Goal: Check status: Check status

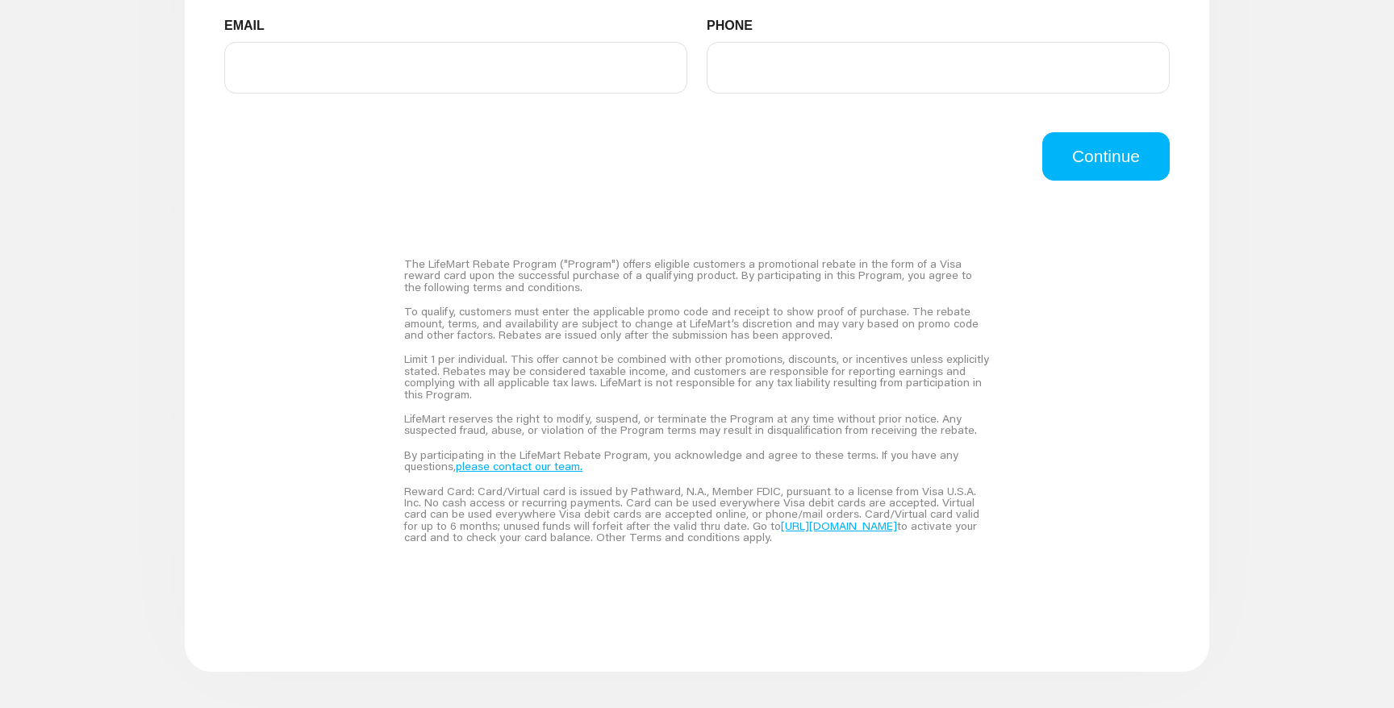
scroll to position [1021, 0]
click at [495, 468] on link "please contact our team." at bounding box center [519, 464] width 127 height 15
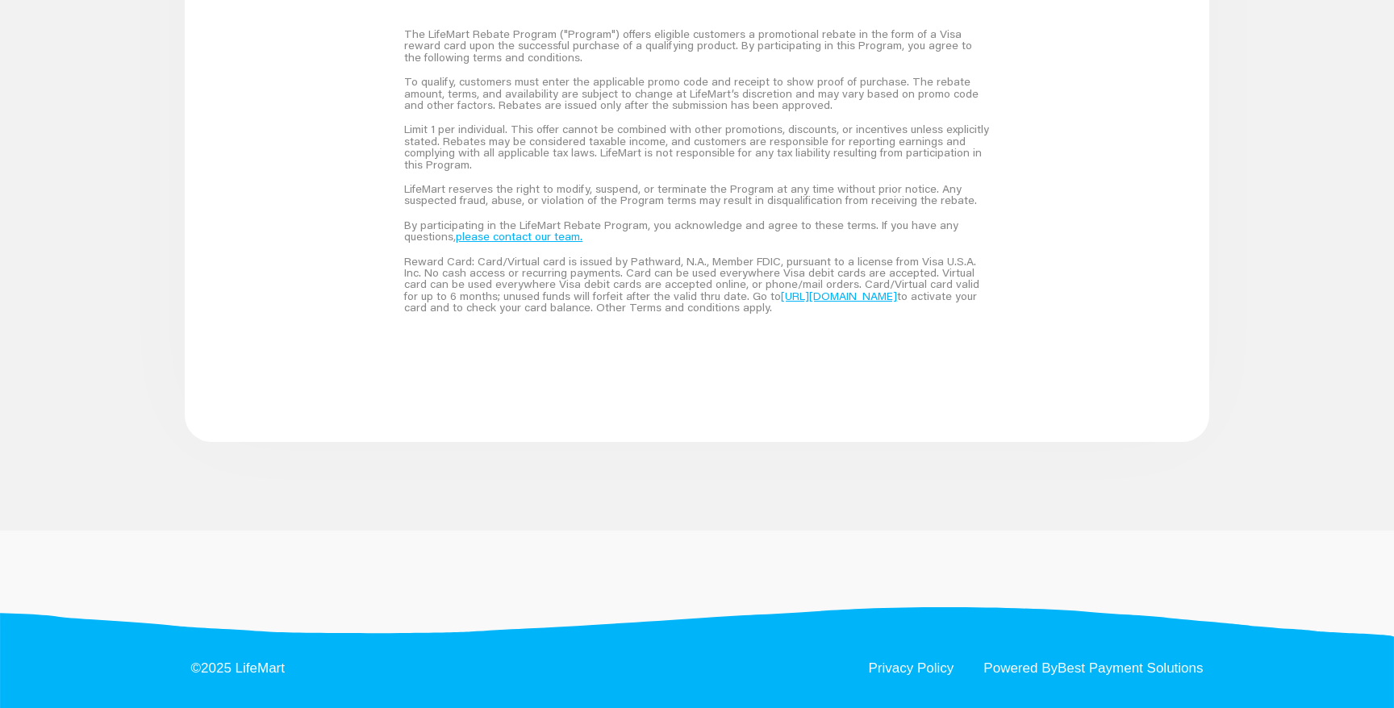
scroll to position [1252, 0]
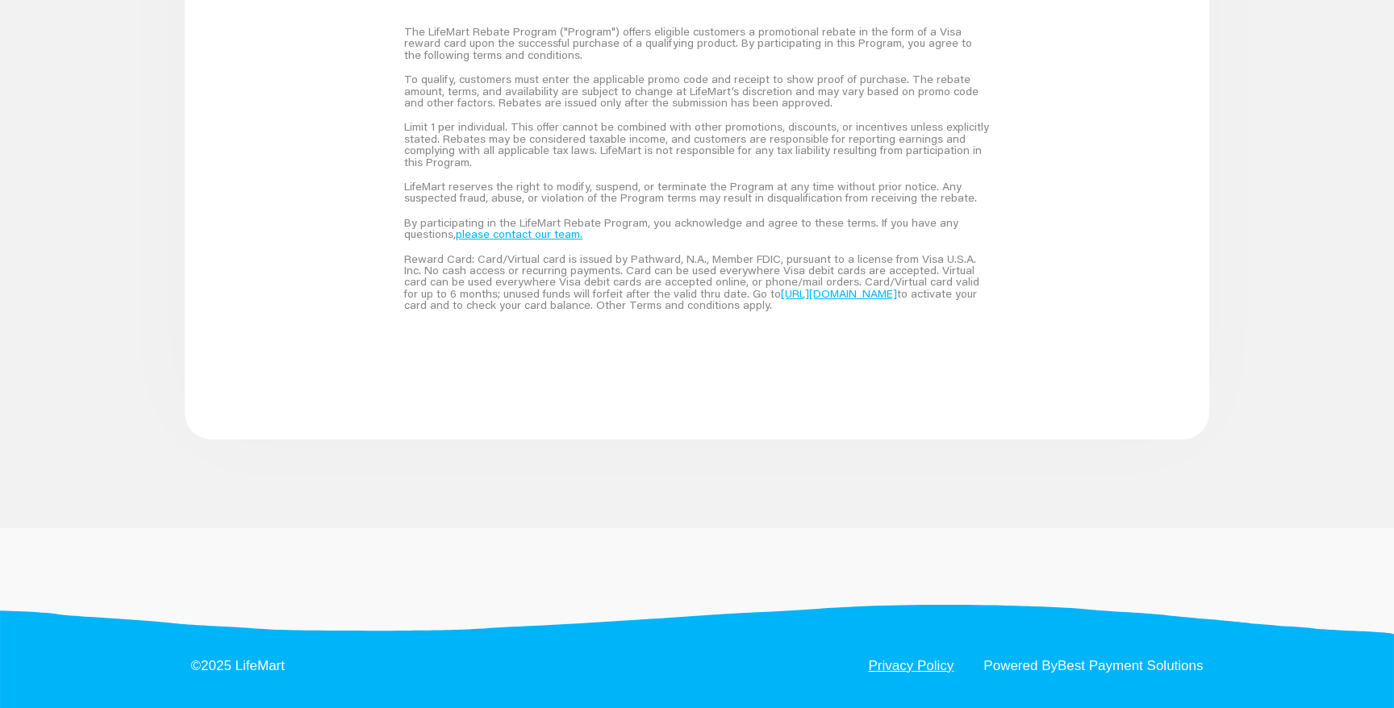
click at [896, 667] on link "Privacy Policy" at bounding box center [912, 666] width 86 height 14
click at [1026, 669] on link "Powered By Best Payment Solutions" at bounding box center [1092, 666] width 219 height 14
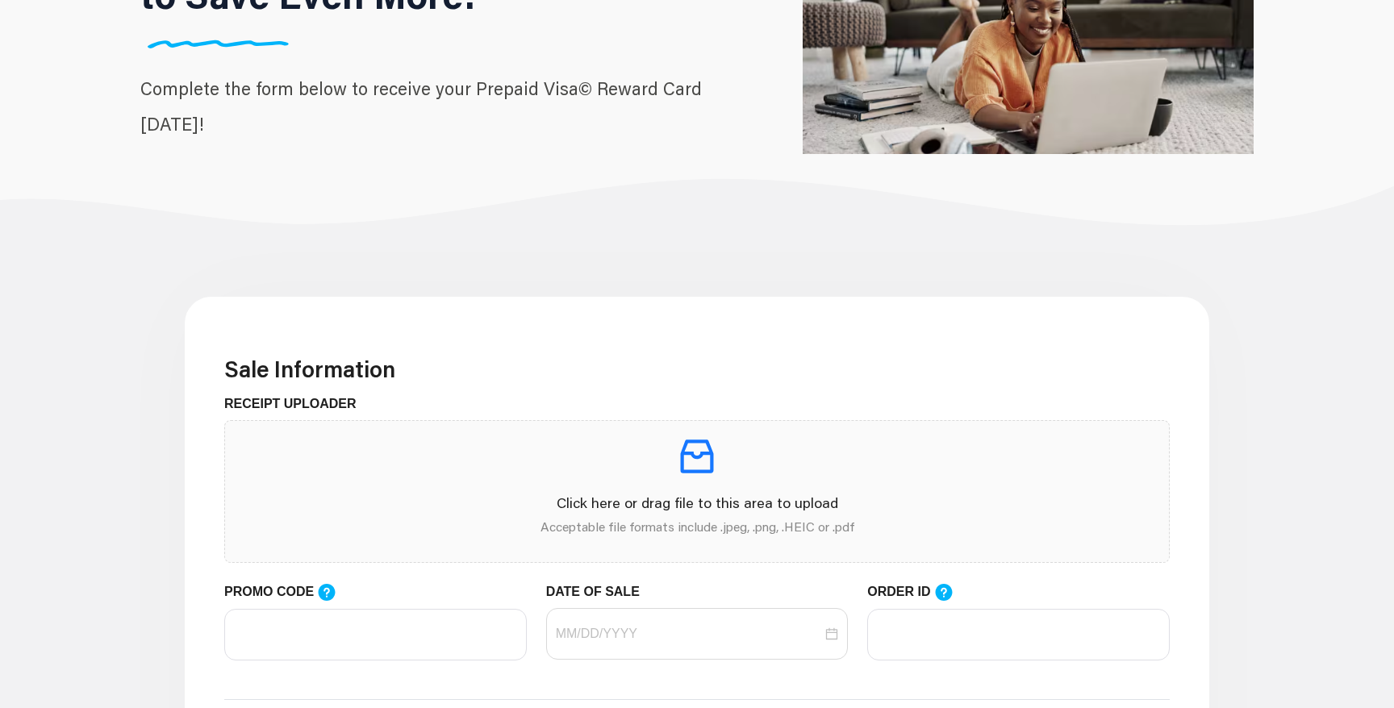
scroll to position [0, 0]
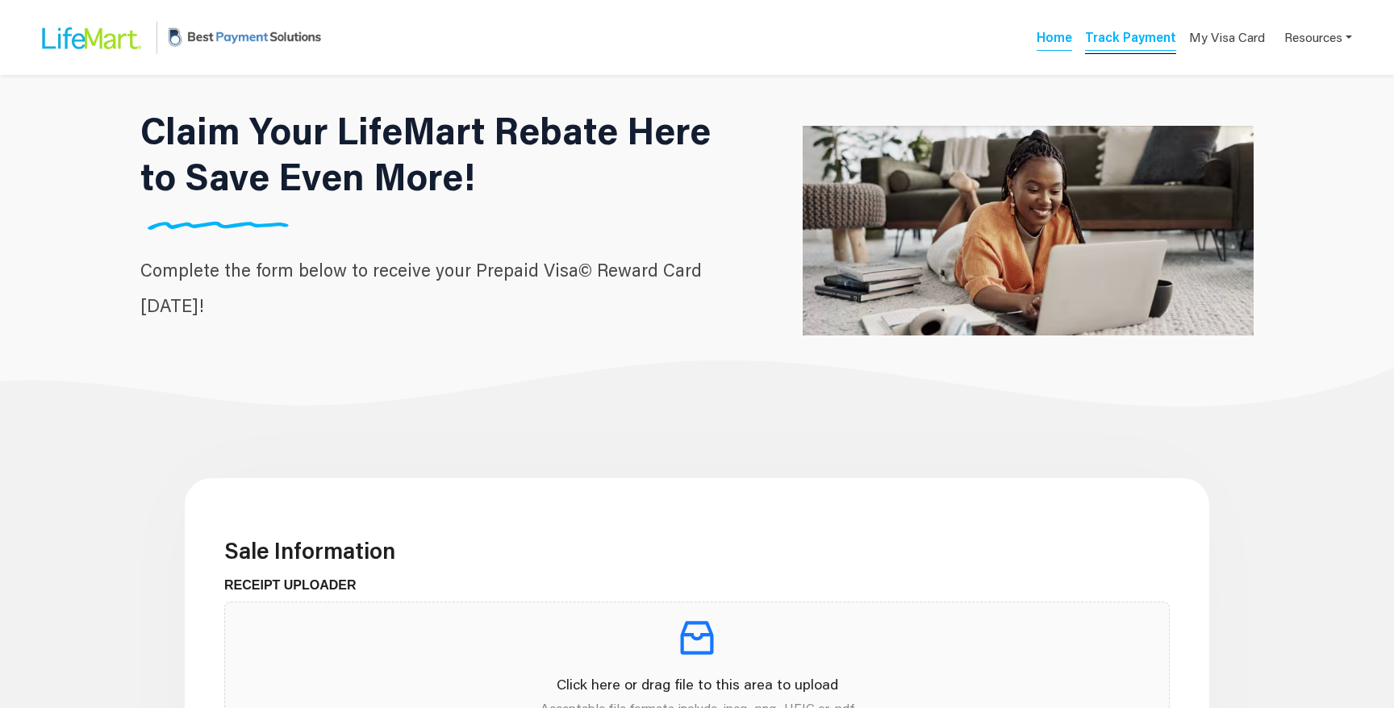
click at [1114, 31] on link "Track Payment" at bounding box center [1130, 39] width 91 height 23
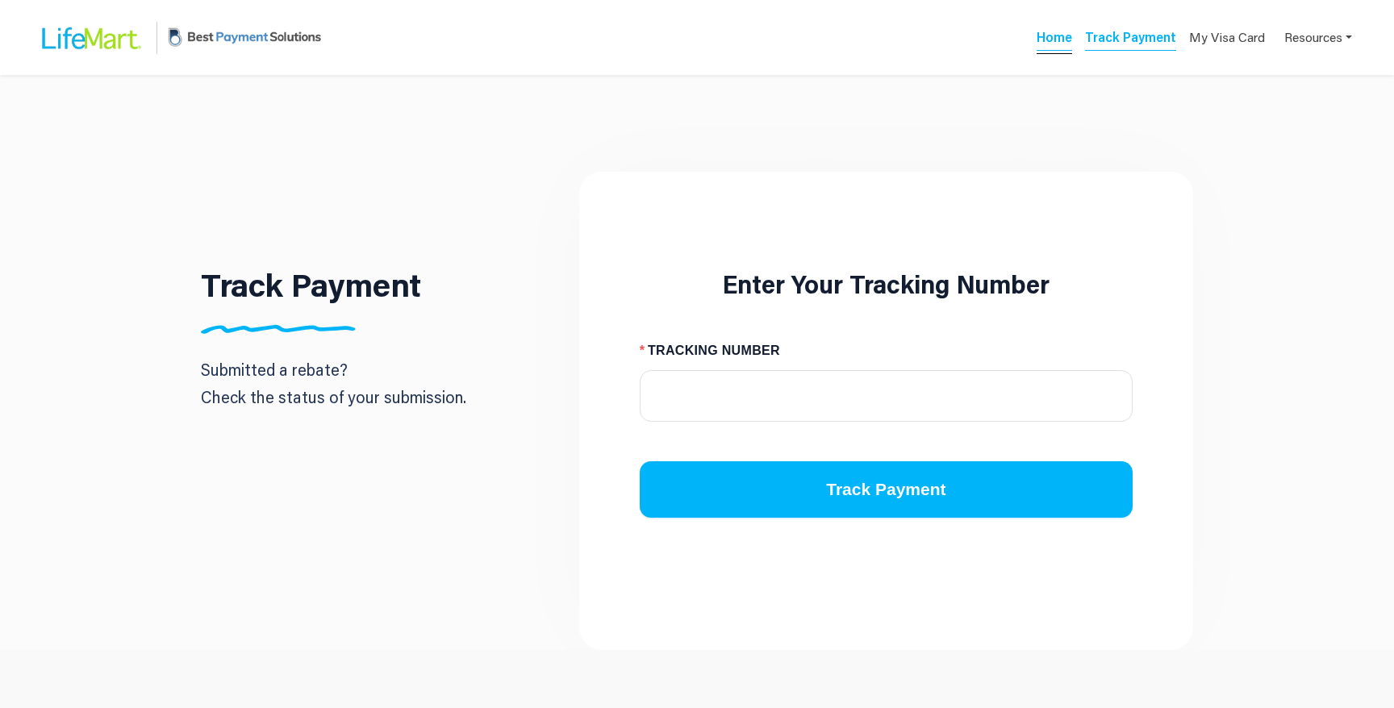
click at [1053, 33] on link "Home" at bounding box center [1054, 39] width 35 height 23
